Goal: Information Seeking & Learning: Learn about a topic

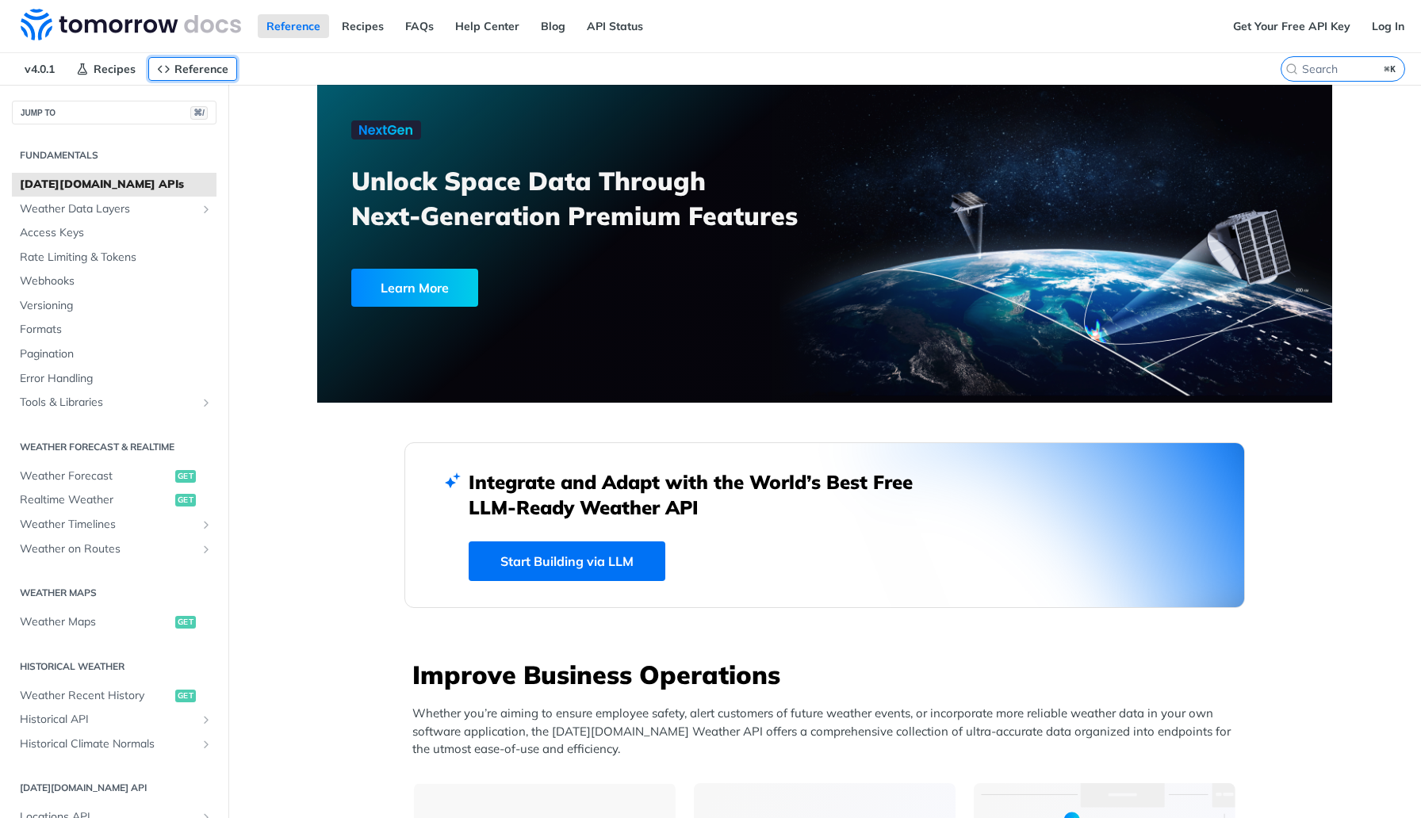
click at [182, 65] on span "Reference" at bounding box center [201, 69] width 54 height 14
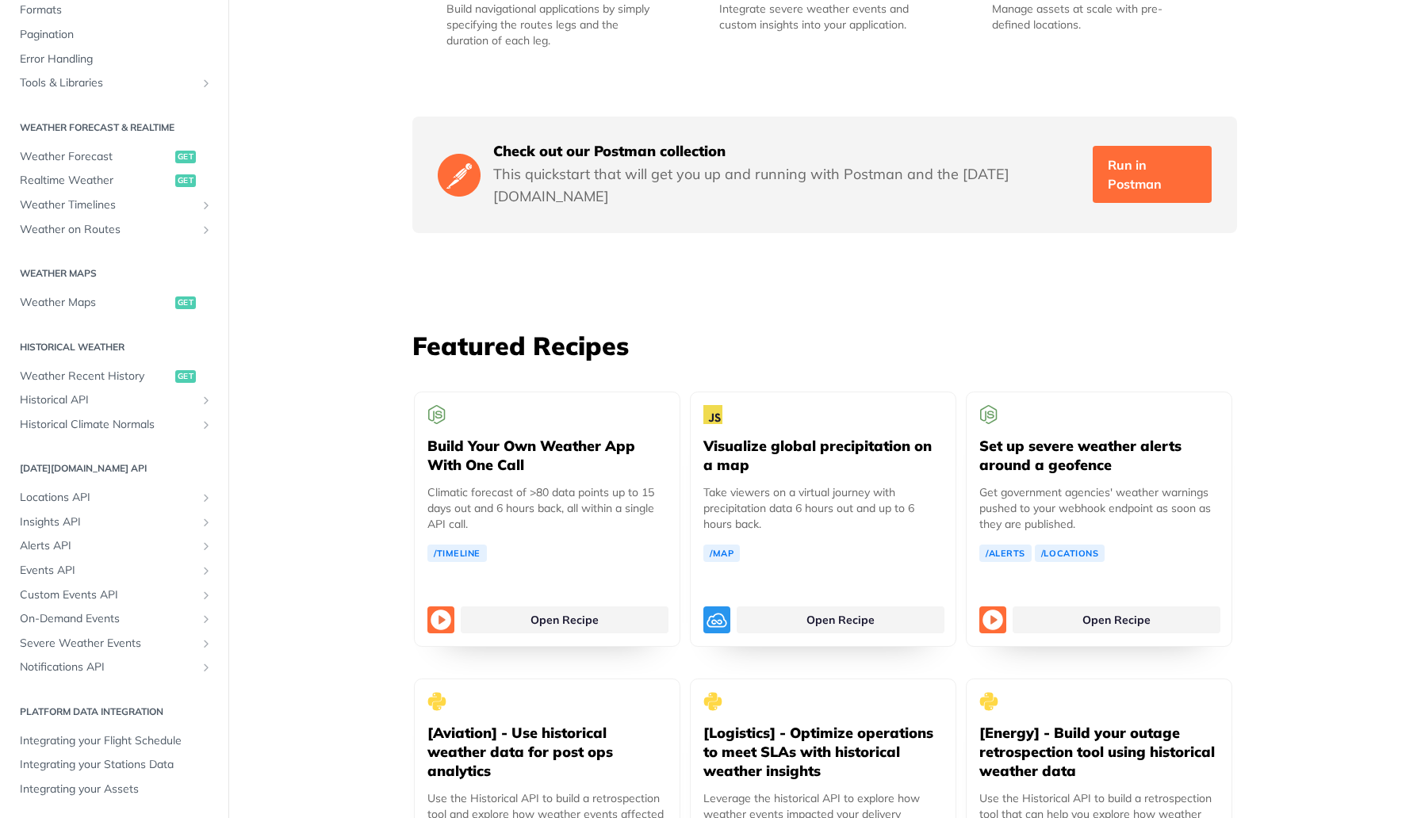
scroll to position [2056, 0]
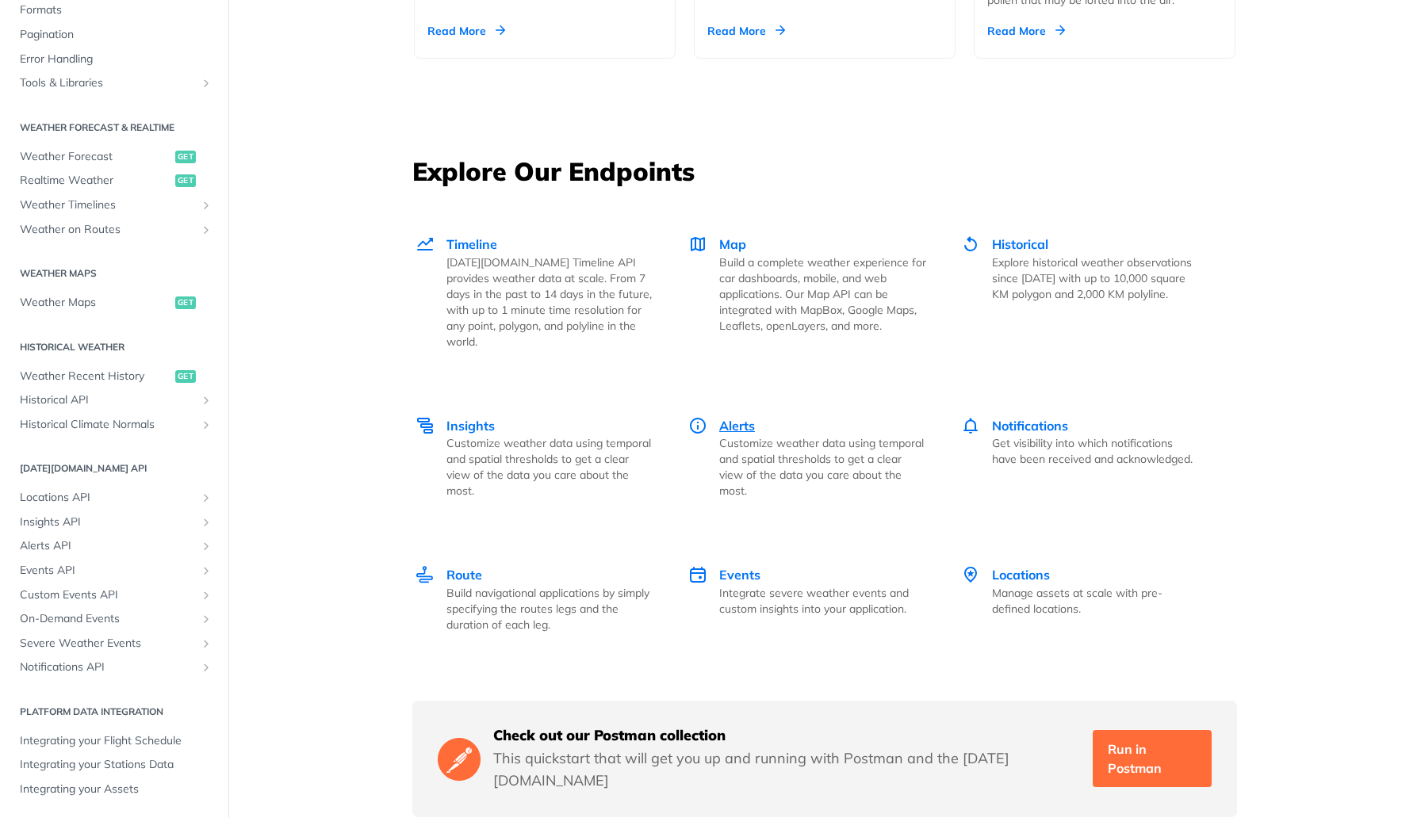
click at [739, 418] on span "Alerts" at bounding box center [737, 426] width 36 height 16
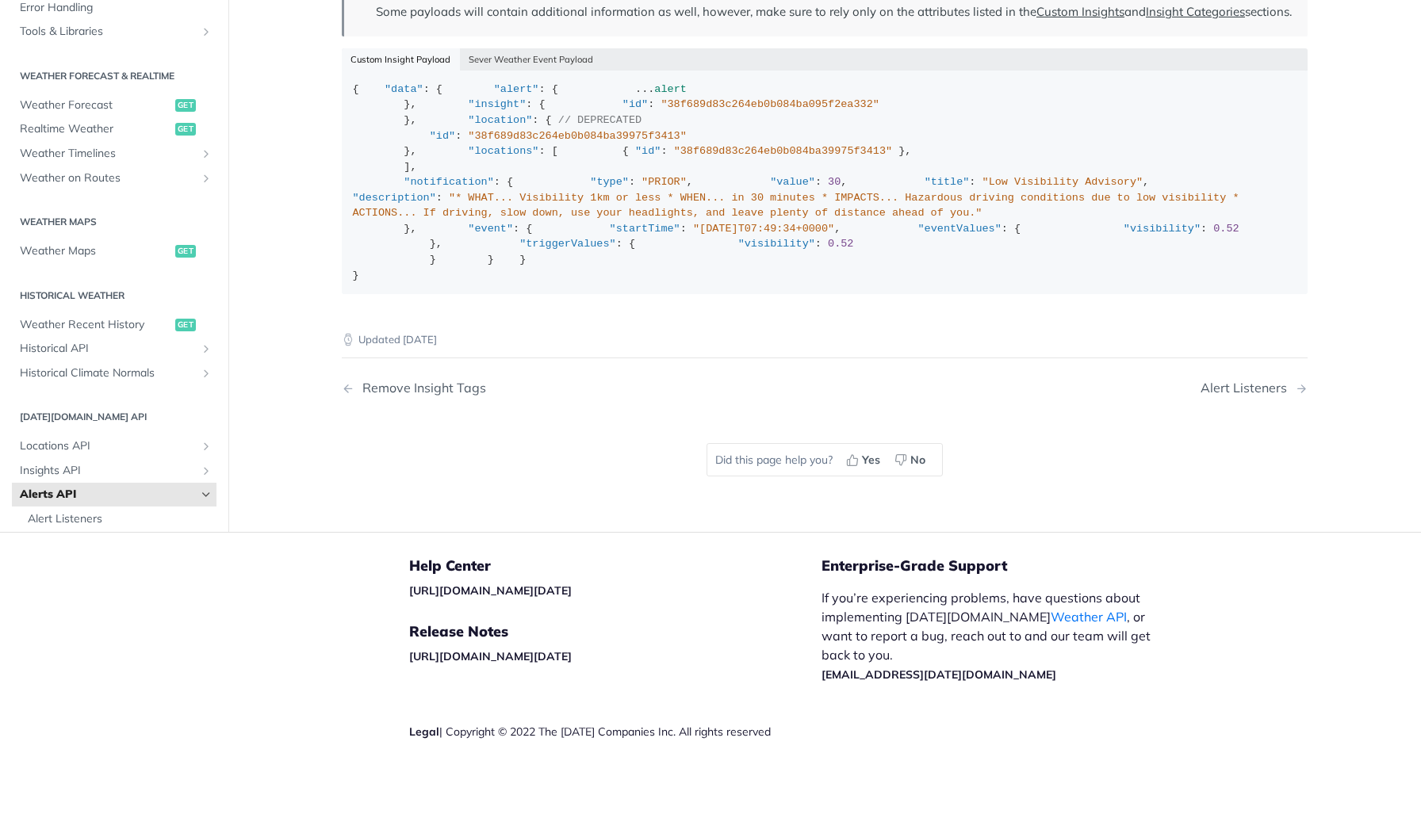
scroll to position [2782, 0]
